Goal: Register for event/course

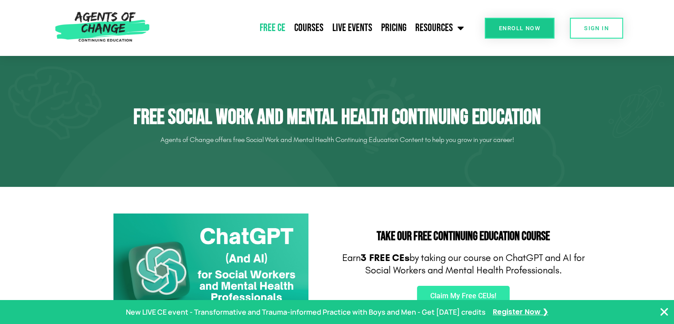
click at [563, 199] on section "Take Our FREE Continuing Education Course Earn 3 FREE CEs by taking our course …" at bounding box center [337, 268] width 674 height 163
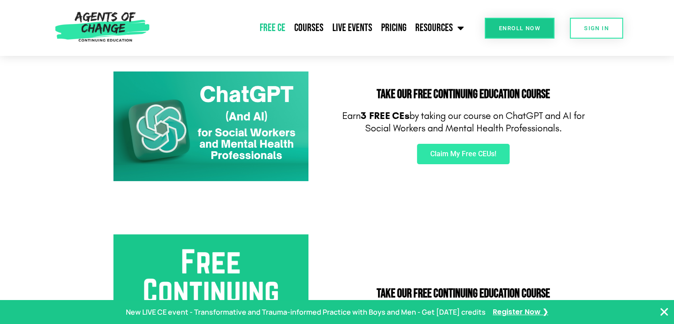
scroll to position [124, 0]
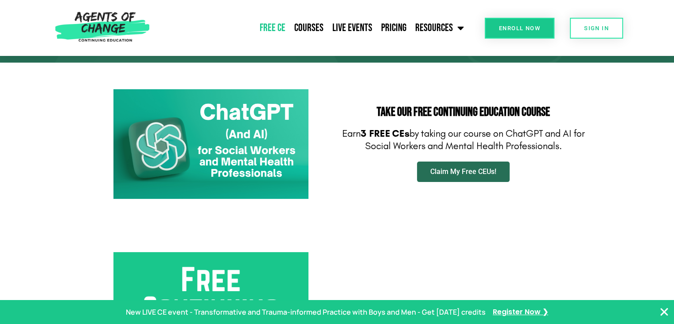
click at [475, 174] on span "Claim My Free CEUs!" at bounding box center [464, 171] width 66 height 7
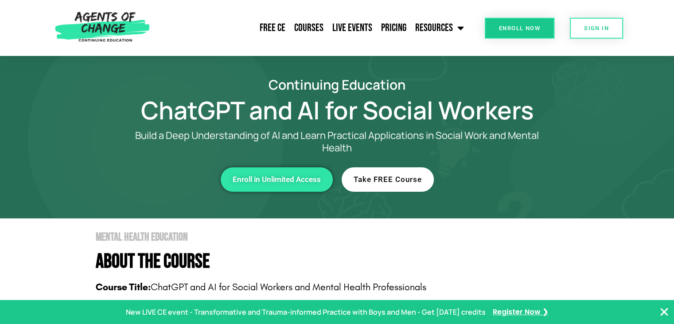
drag, startPoint x: 0, startPoint y: 0, endPoint x: 407, endPoint y: 185, distance: 446.6
click at [407, 185] on link "Take FREE Course" at bounding box center [388, 179] width 92 height 24
